Goal: Task Accomplishment & Management: Manage account settings

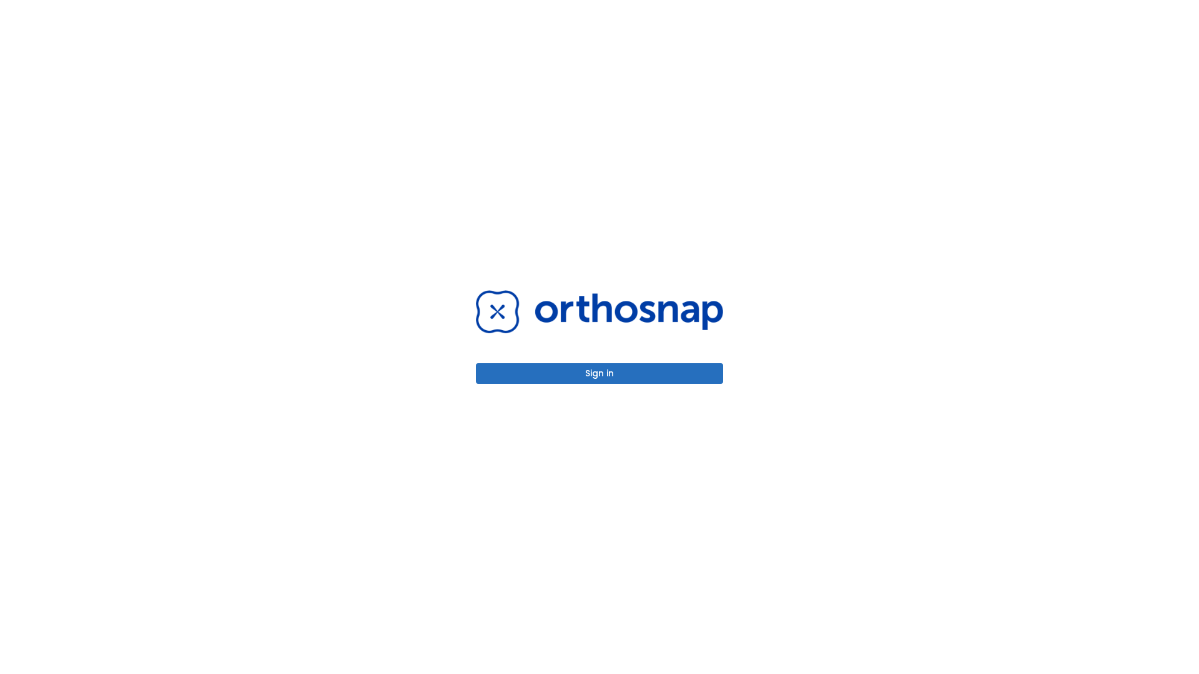
click at [600, 373] on button "Sign in" at bounding box center [599, 373] width 247 height 21
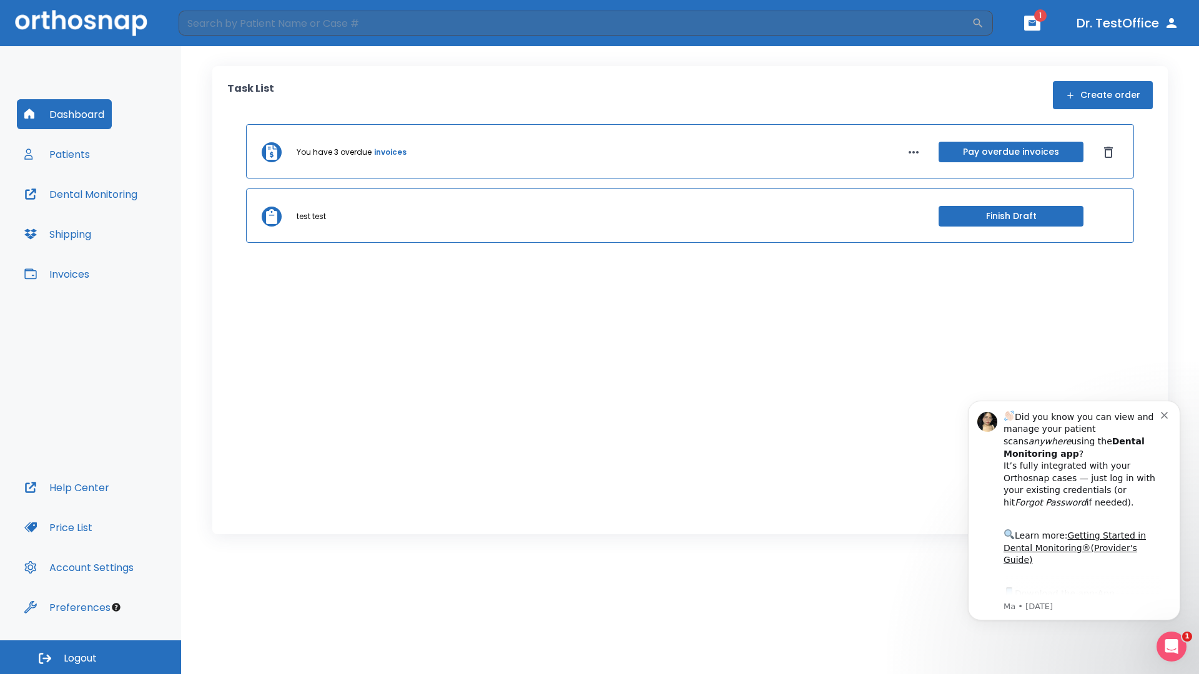
click at [91, 658] on span "Logout" at bounding box center [80, 659] width 33 height 14
